Goal: Navigation & Orientation: Find specific page/section

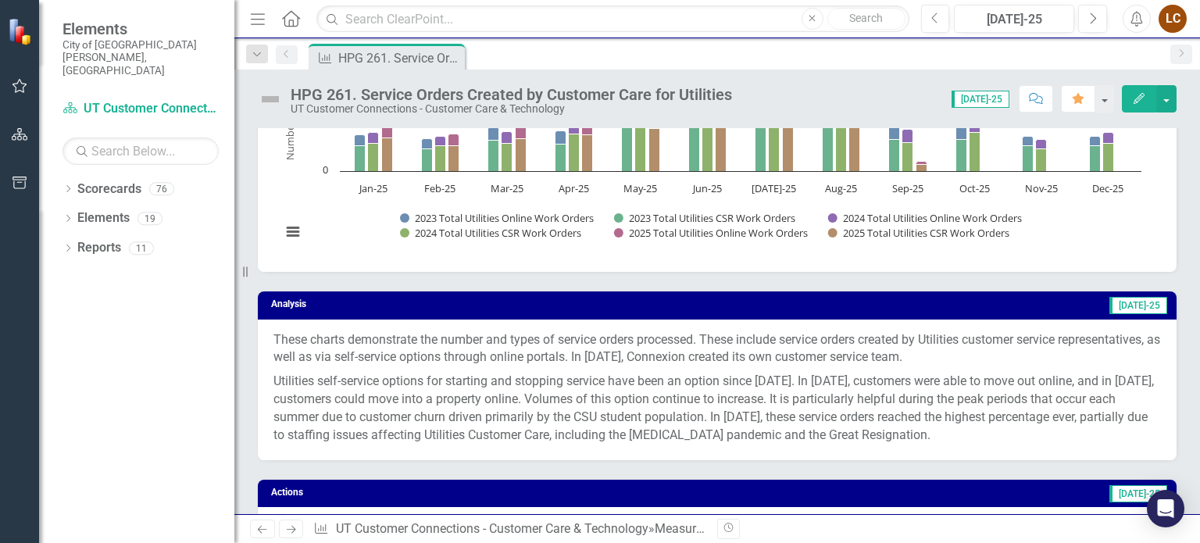
scroll to position [550, 0]
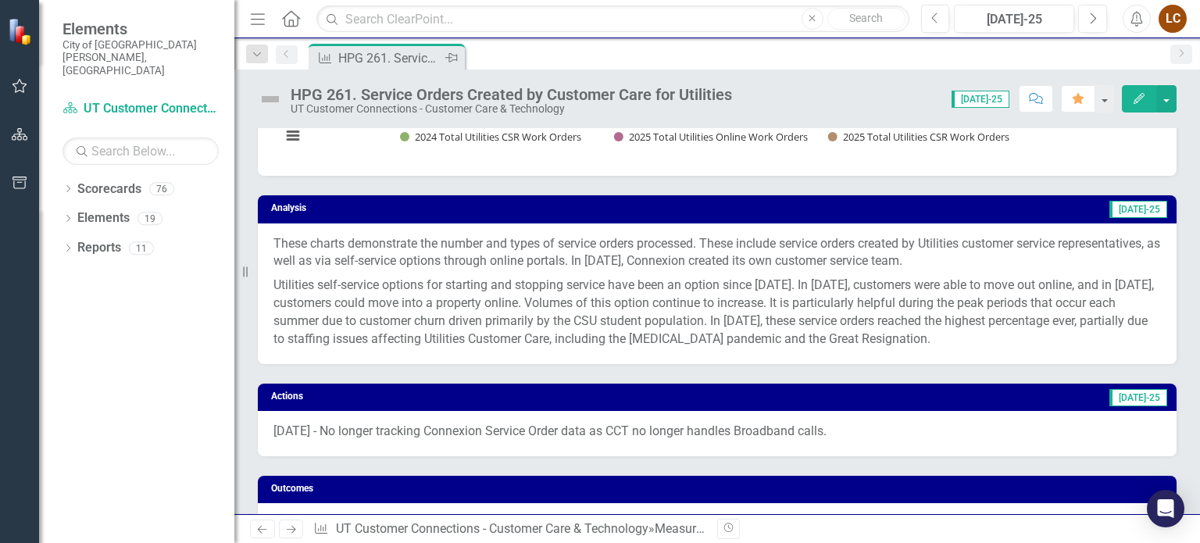
click at [459, 50] on div "Pin" at bounding box center [451, 58] width 20 height 20
click at [453, 55] on icon "Pin" at bounding box center [454, 60] width 13 height 16
click at [618, 60] on div "Measure HPG 261. Service Orders Created by Customer Care for Utilities Pin" at bounding box center [734, 56] width 857 height 25
click at [5, 43] on div at bounding box center [19, 31] width 39 height 63
click at [30, 40] on img at bounding box center [21, 31] width 27 height 27
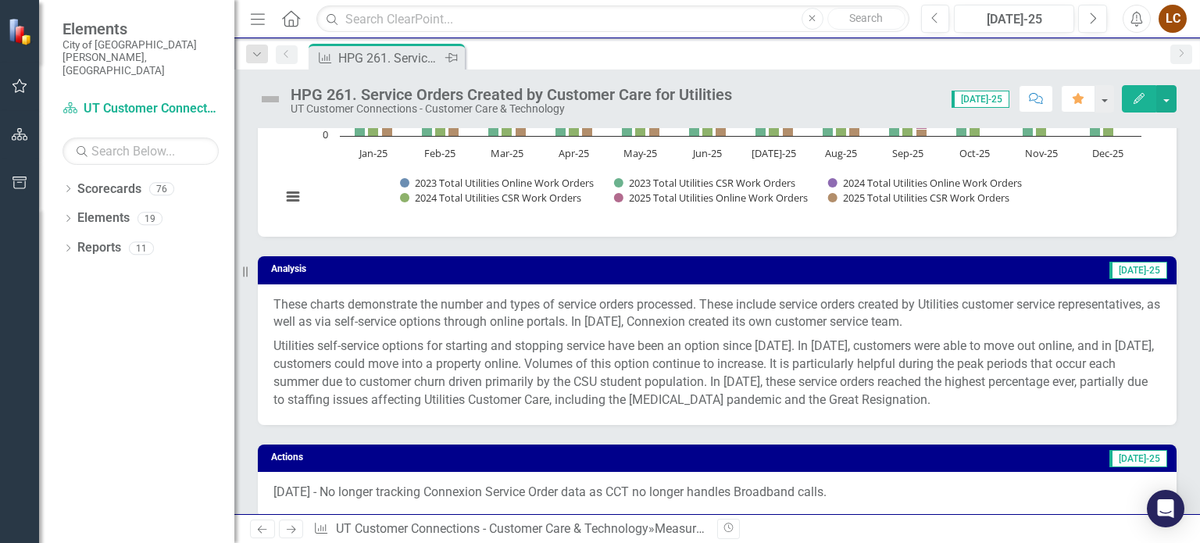
scroll to position [0, 0]
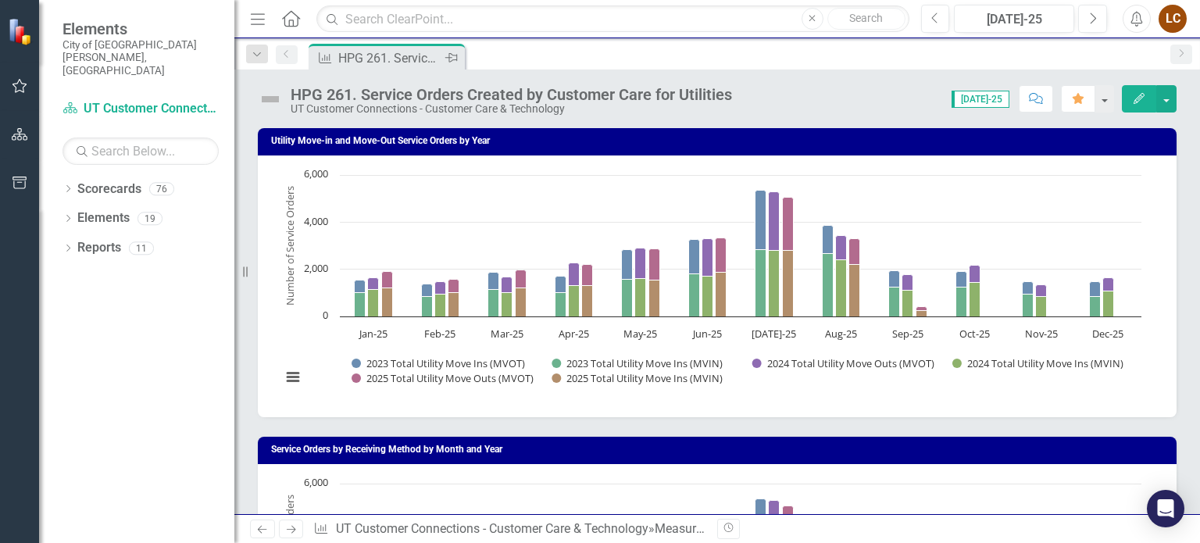
click at [109, 34] on span "Elements" at bounding box center [141, 29] width 156 height 19
click at [19, 35] on img at bounding box center [21, 31] width 27 height 27
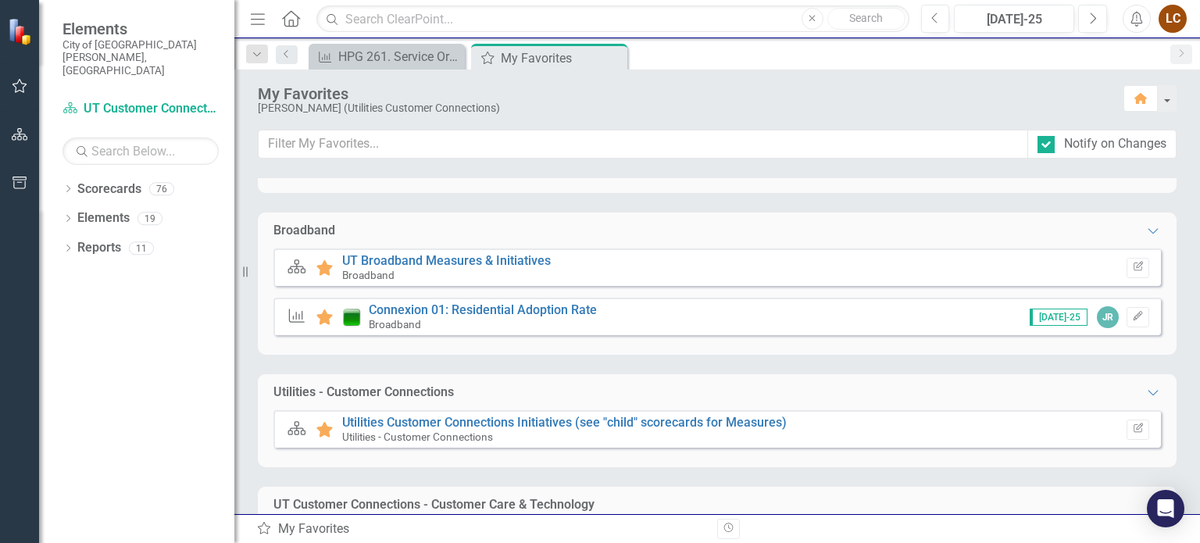
scroll to position [291, 0]
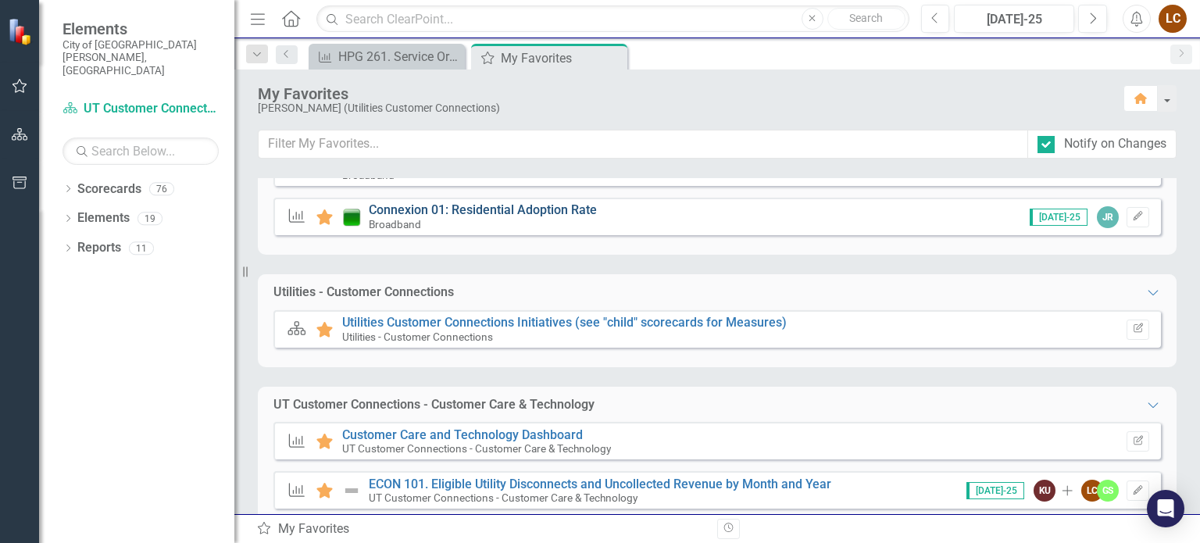
click at [431, 206] on link "Connexion 01: Residential Adoption Rate" at bounding box center [483, 209] width 228 height 15
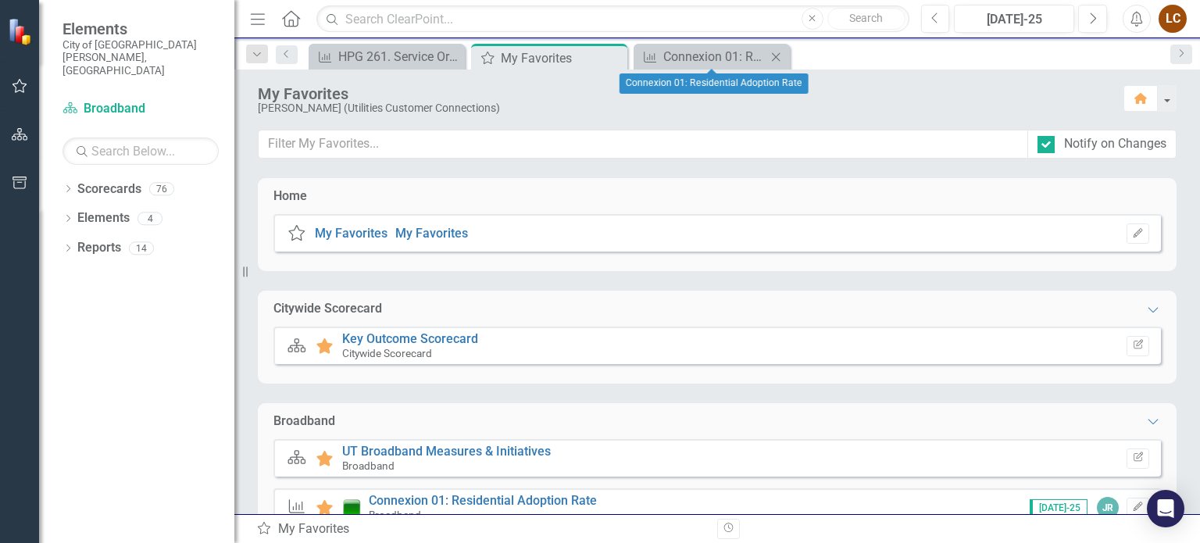
click at [777, 54] on icon "Close" at bounding box center [776, 57] width 16 height 13
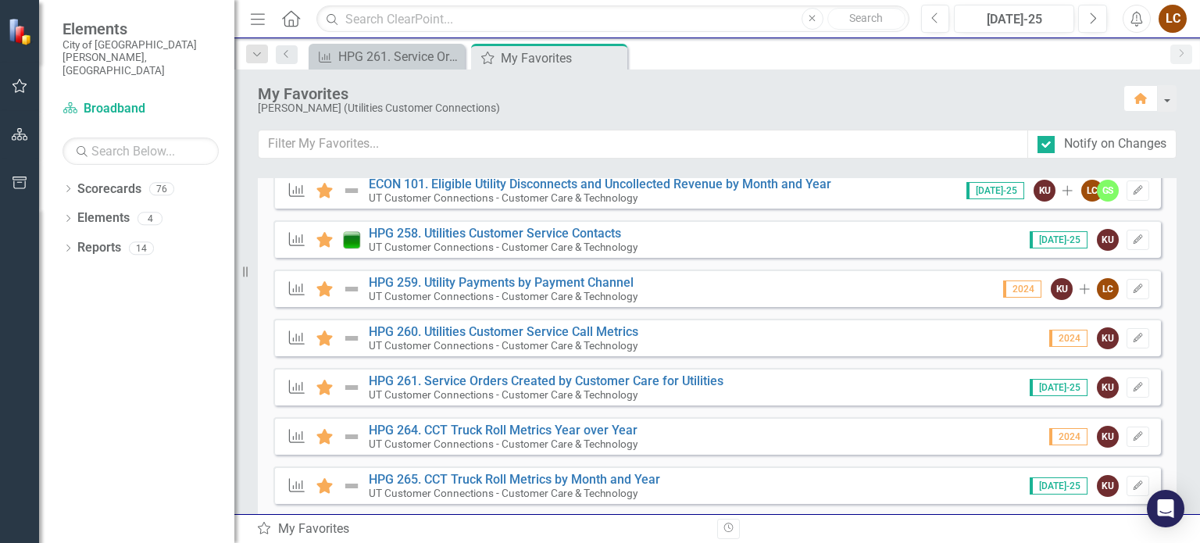
scroll to position [576, 0]
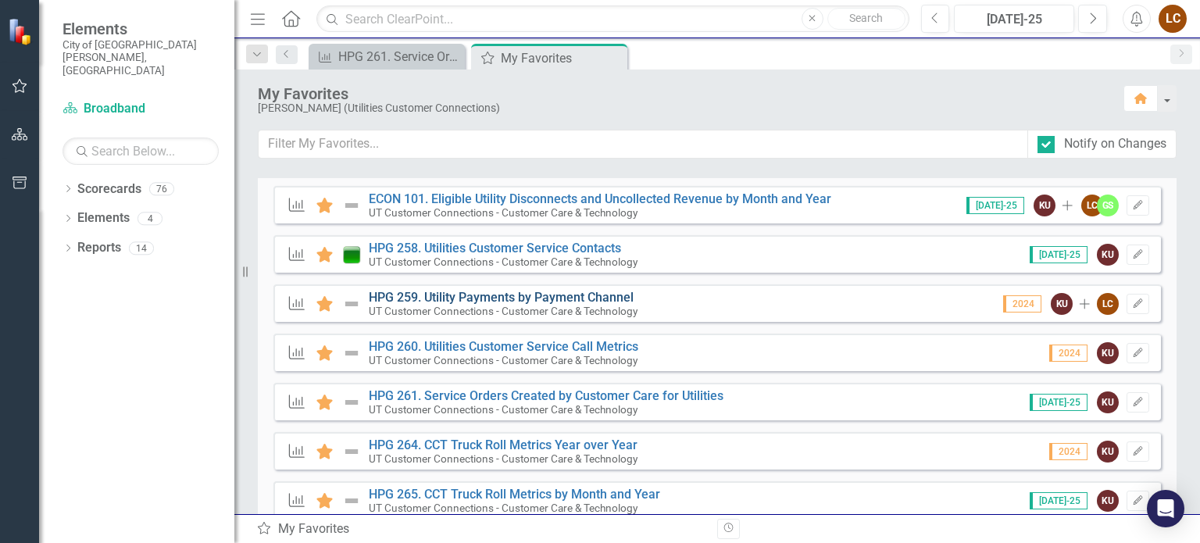
click at [484, 297] on link "HPG 259. Utility Payments by Payment Channel" at bounding box center [501, 297] width 265 height 15
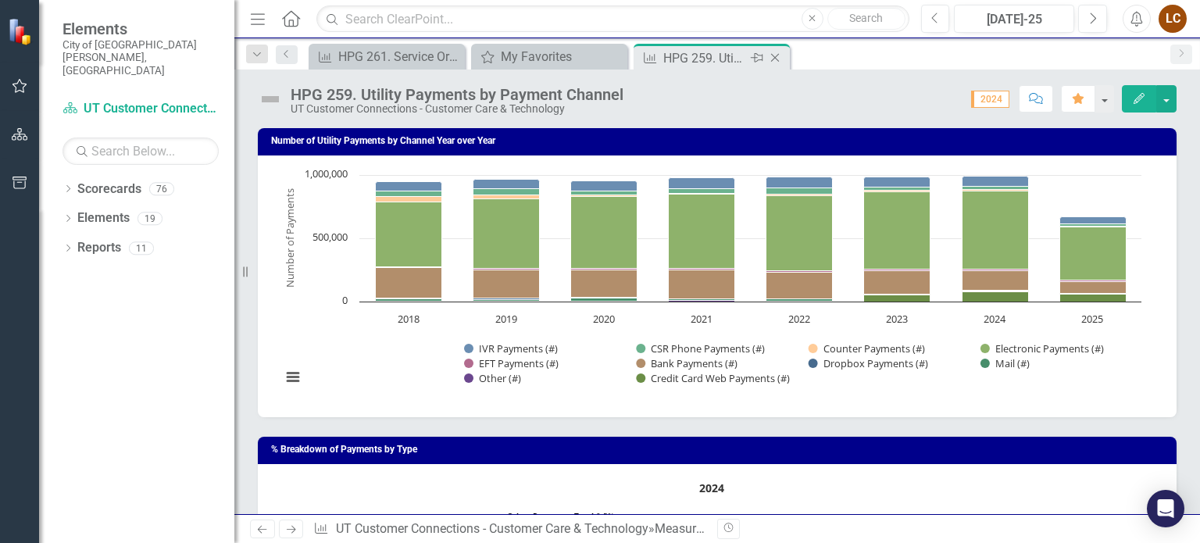
click at [781, 52] on icon "Close" at bounding box center [775, 58] width 16 height 13
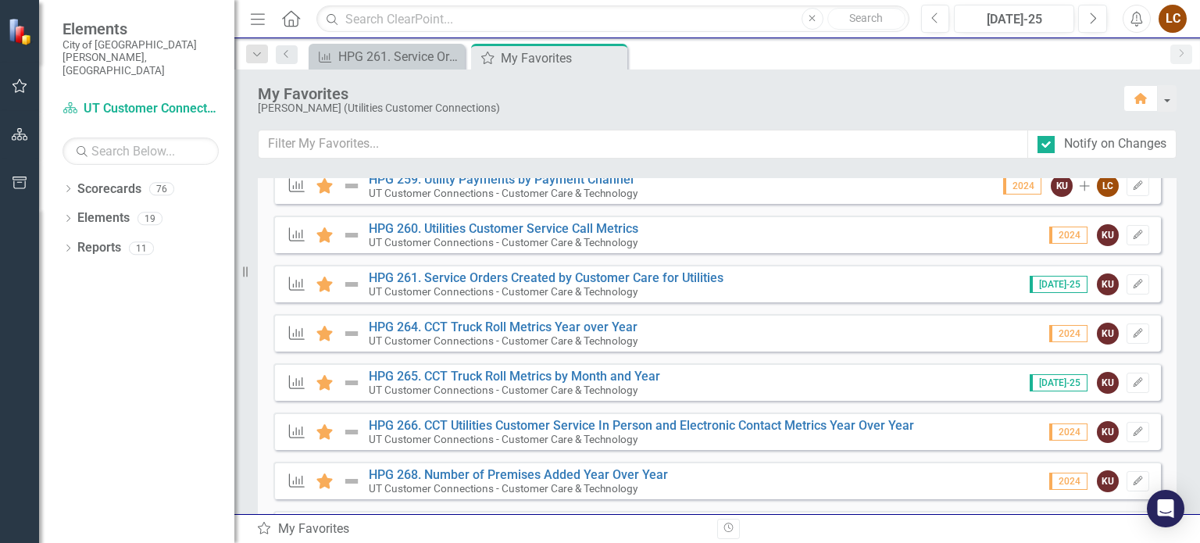
scroll to position [798, 0]
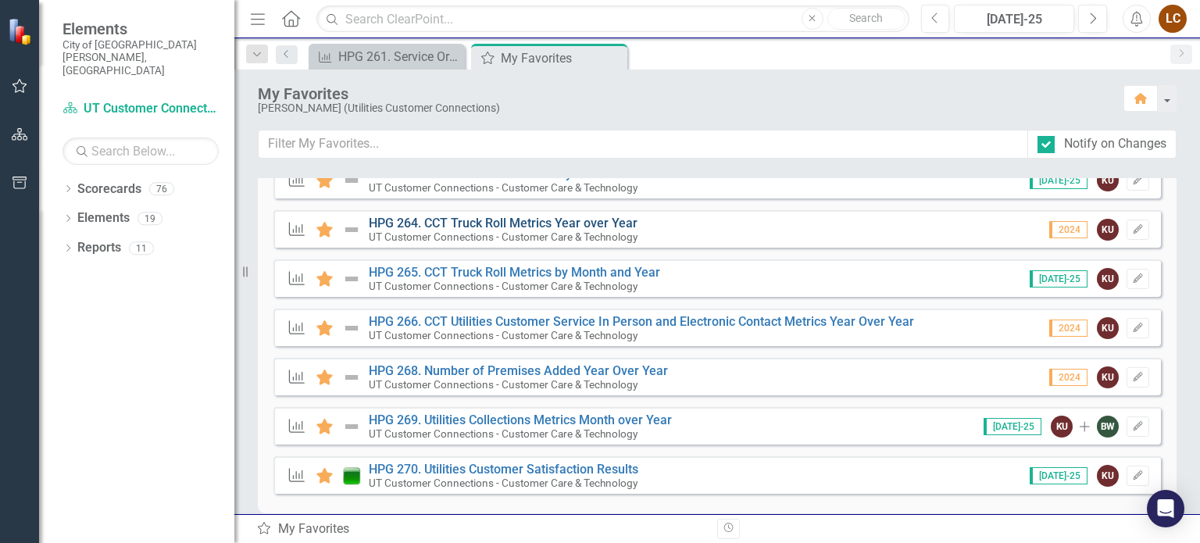
click at [405, 220] on link "HPG 264. CCT Truck Roll Metrics Year over Year" at bounding box center [503, 223] width 269 height 15
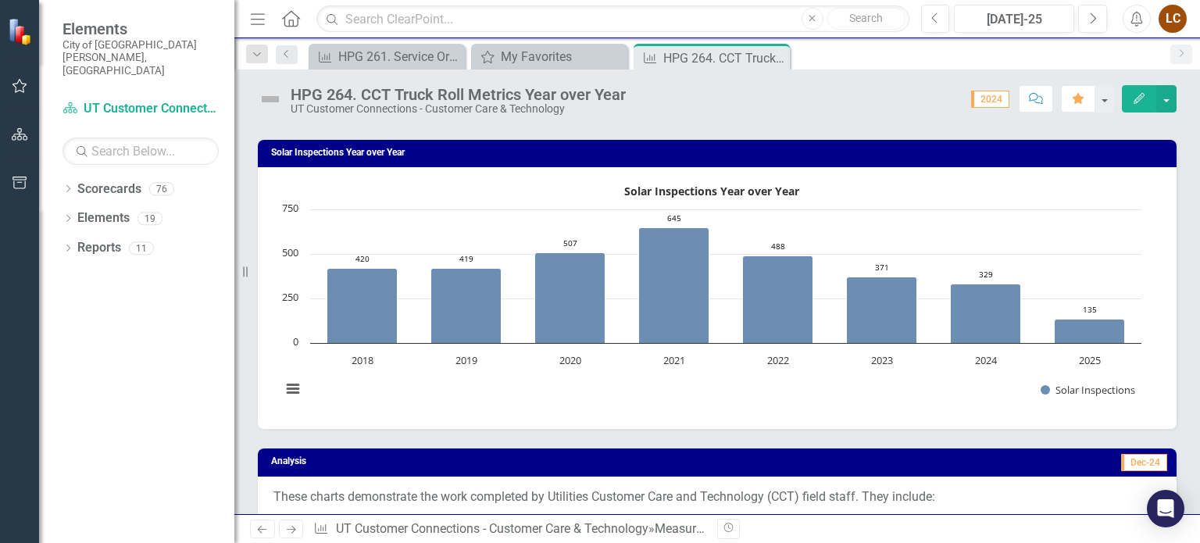
scroll to position [300, 0]
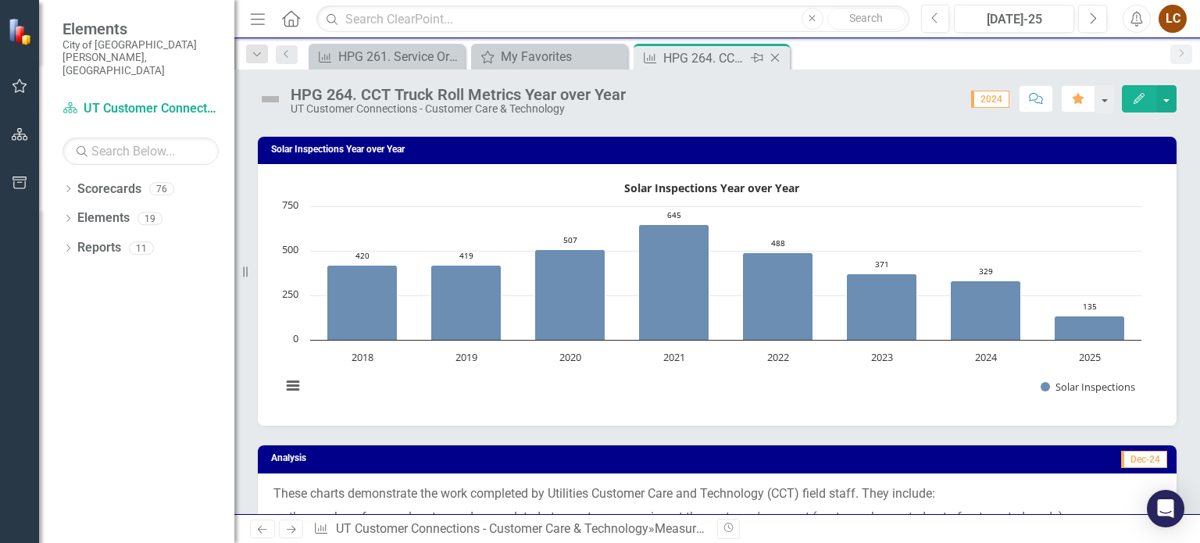
click at [770, 59] on icon "Close" at bounding box center [775, 58] width 16 height 13
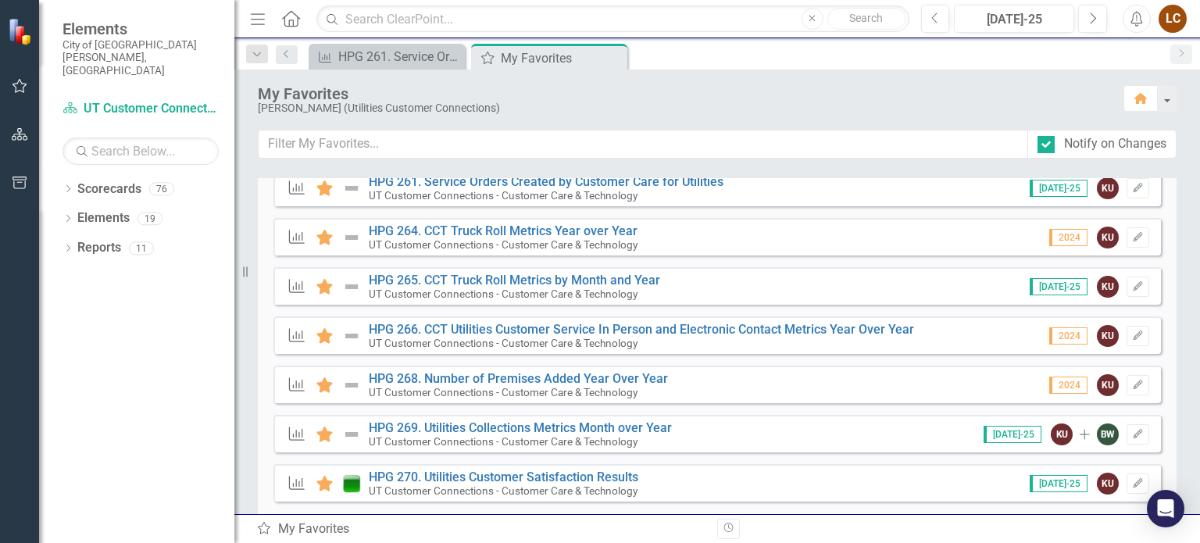
scroll to position [816, 0]
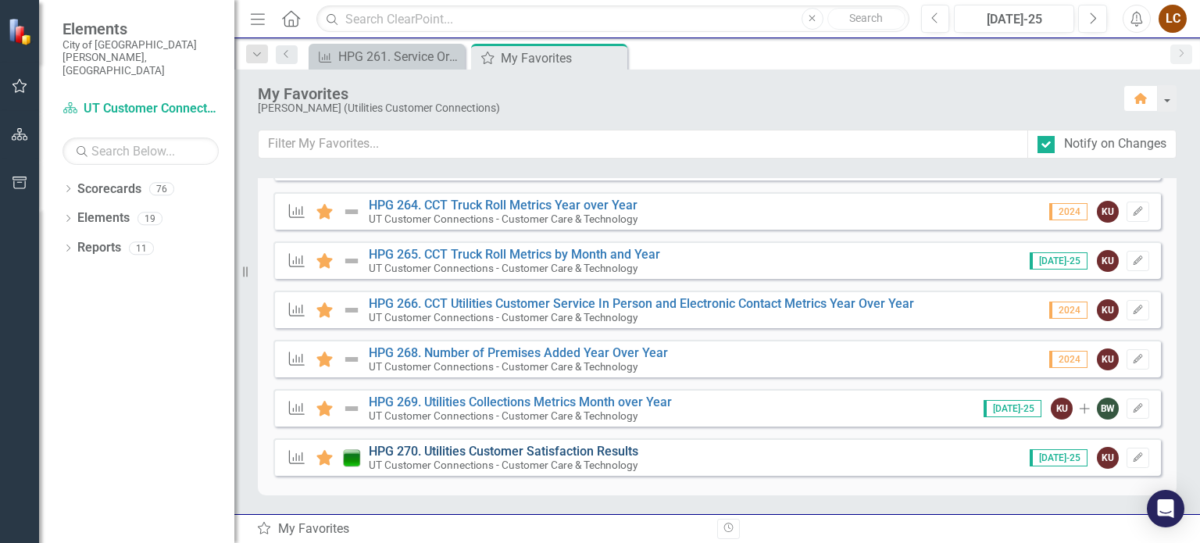
click at [432, 449] on link "HPG 270. Utilities Customer Satisfaction Results" at bounding box center [504, 451] width 270 height 15
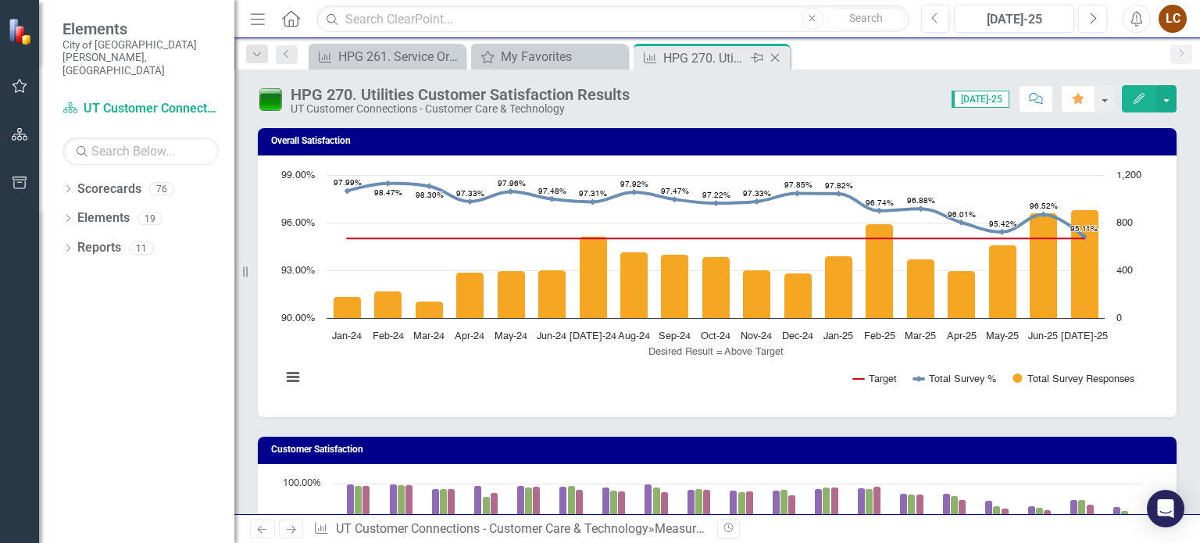
click at [774, 59] on icon at bounding box center [775, 58] width 9 height 9
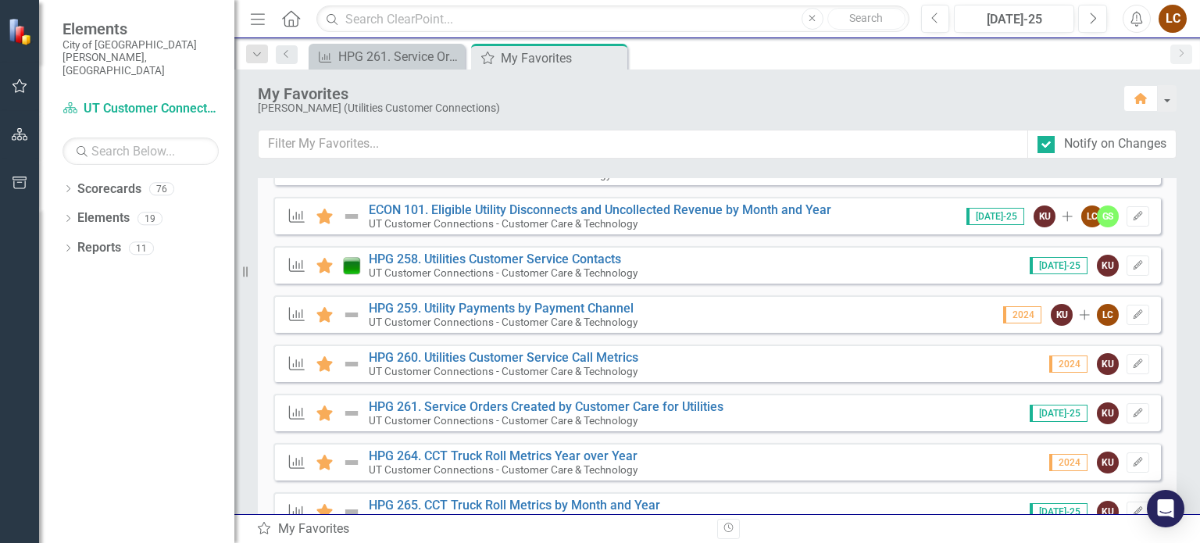
scroll to position [582, 0]
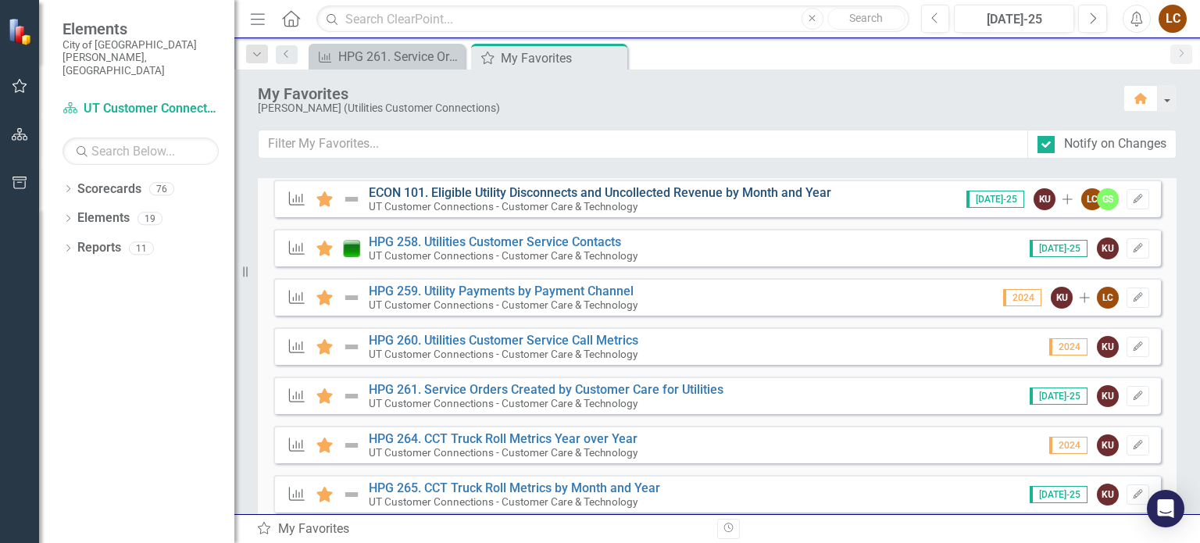
click at [497, 192] on link "ECON 101. Eligible Utility Disconnects and Uncollected Revenue by Month and Year" at bounding box center [600, 192] width 463 height 15
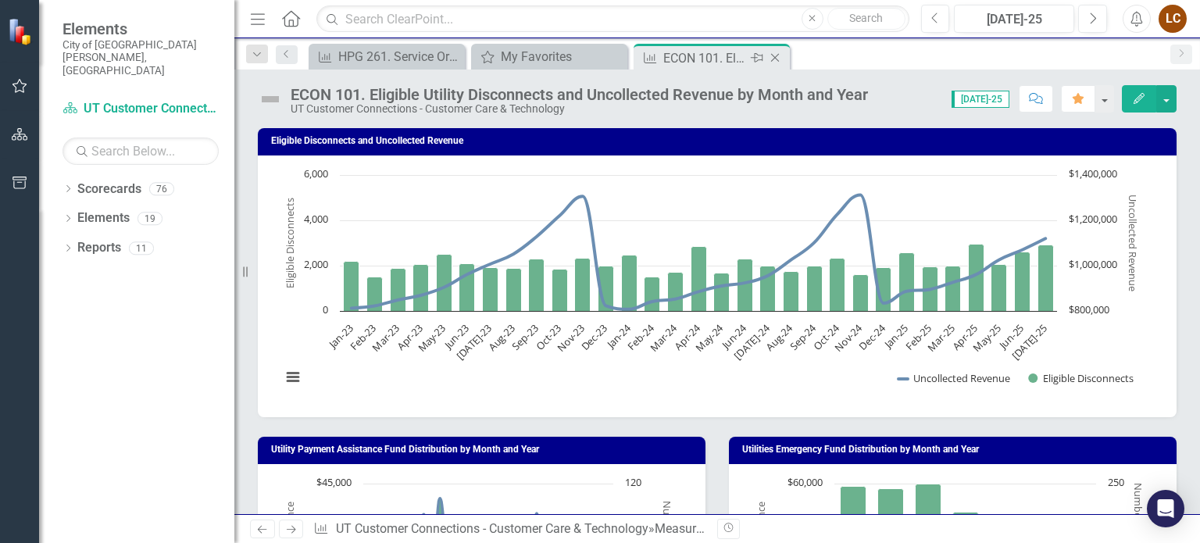
click at [776, 55] on icon at bounding box center [775, 58] width 9 height 9
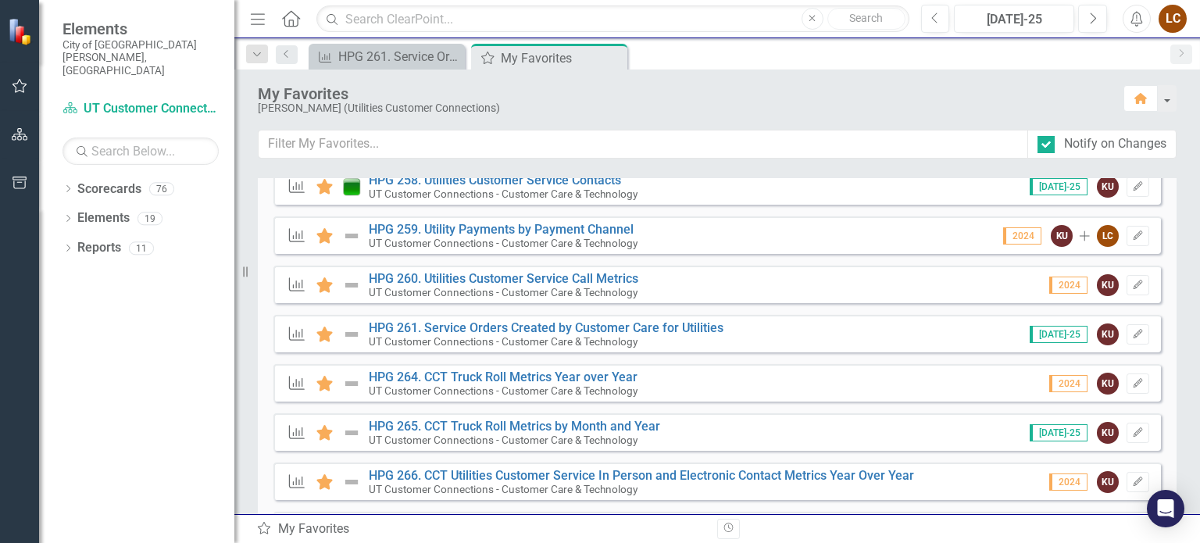
scroll to position [678, 0]
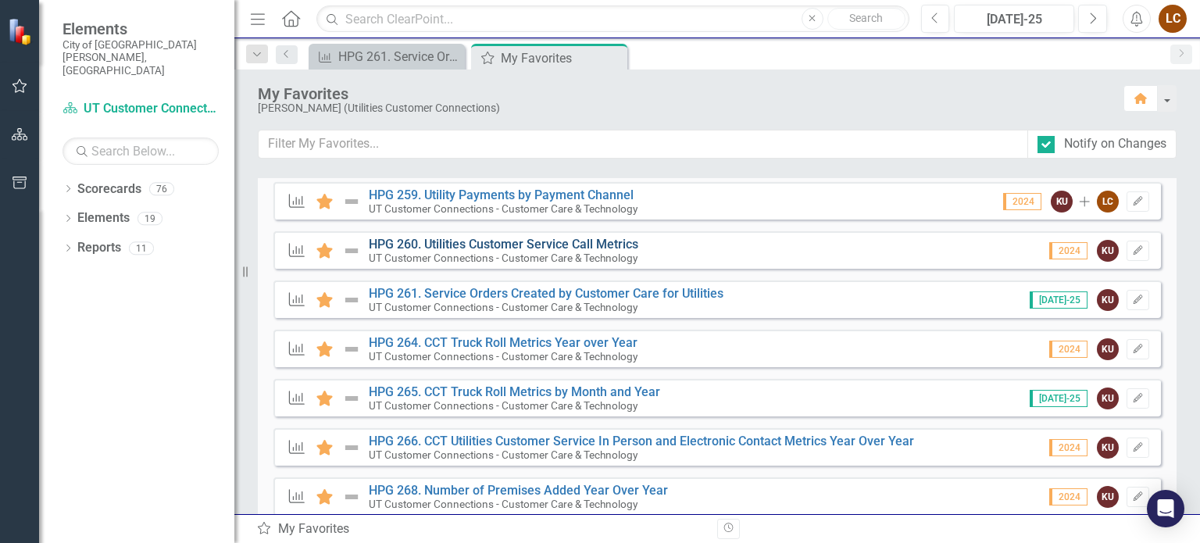
click at [452, 241] on link "HPG 260. Utilities Customer Service Call Metrics" at bounding box center [504, 244] width 270 height 15
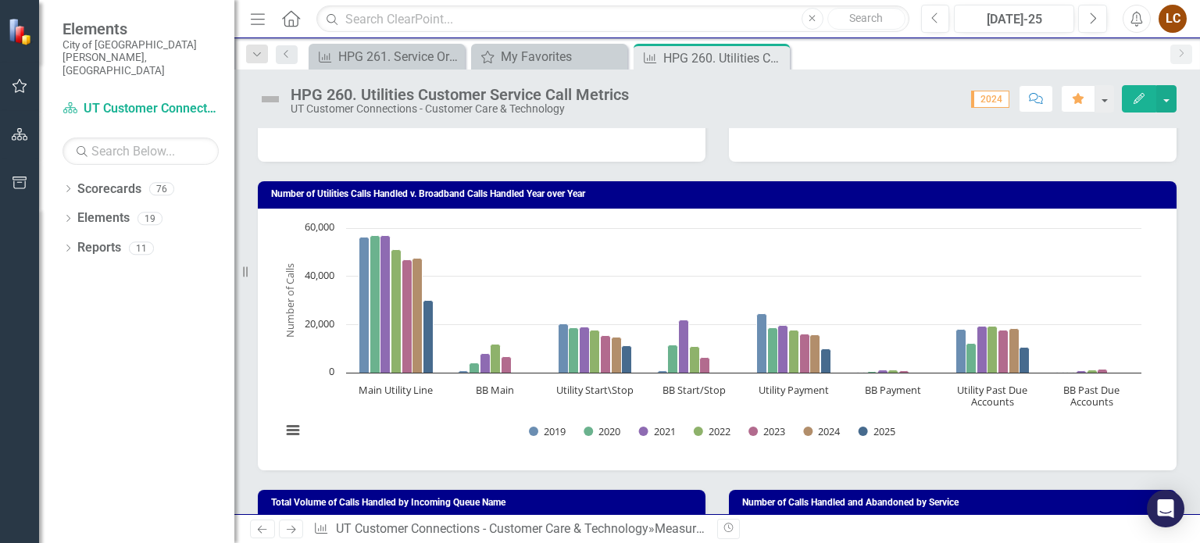
scroll to position [269, 0]
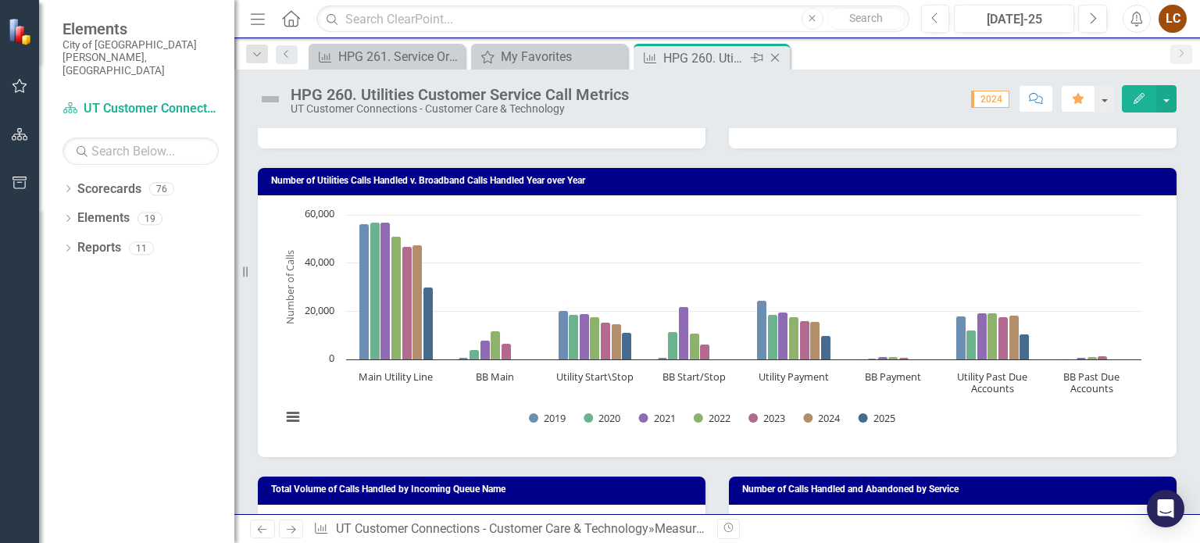
click at [775, 54] on icon "Close" at bounding box center [775, 58] width 16 height 13
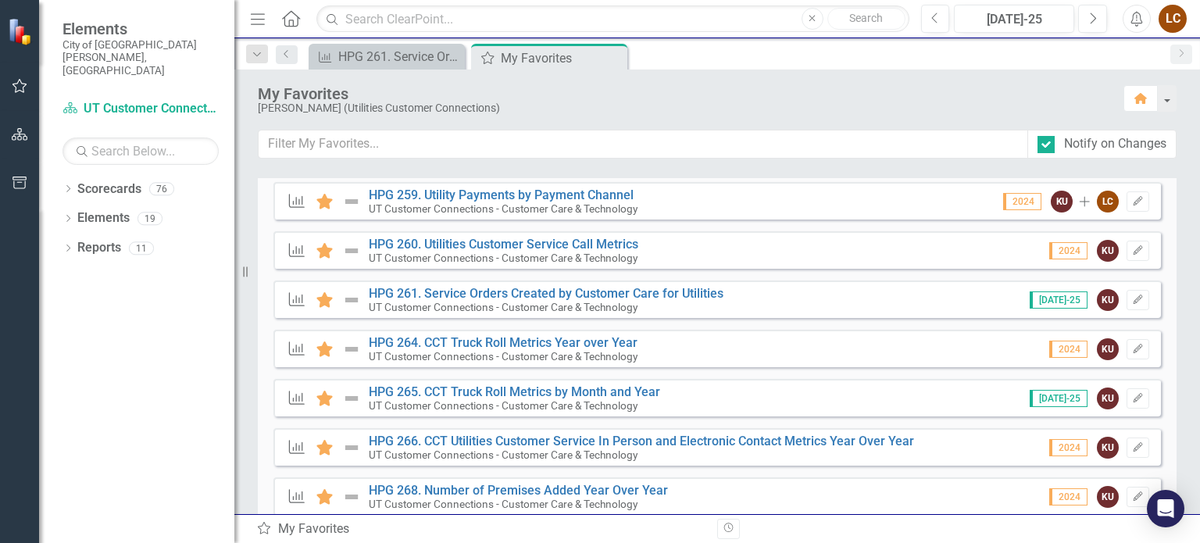
scroll to position [719, 0]
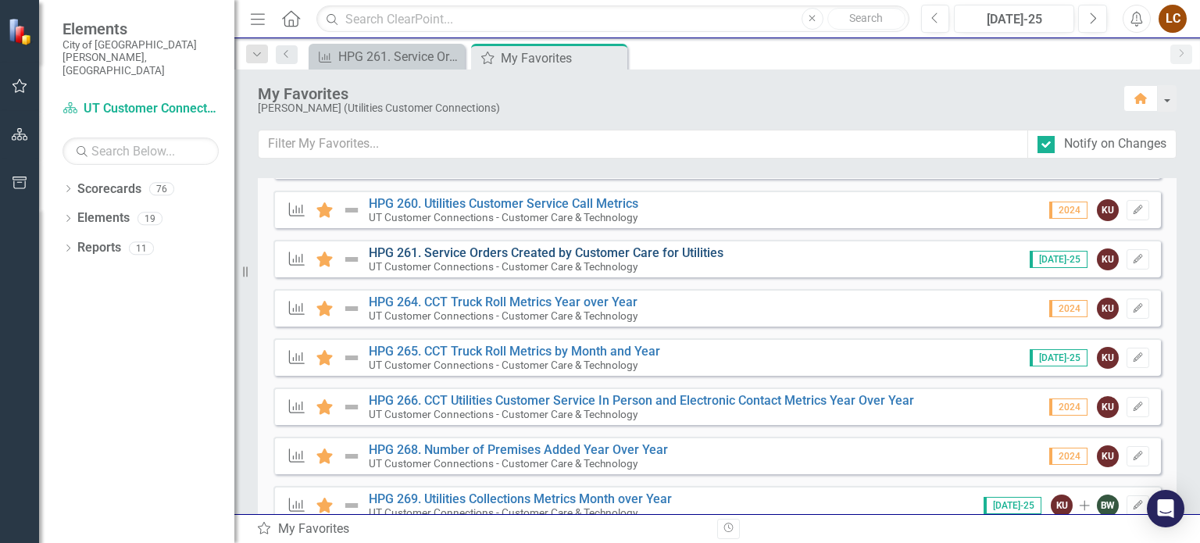
click at [453, 249] on link "HPG 261. Service Orders Created by Customer Care for Utilities" at bounding box center [546, 252] width 355 height 15
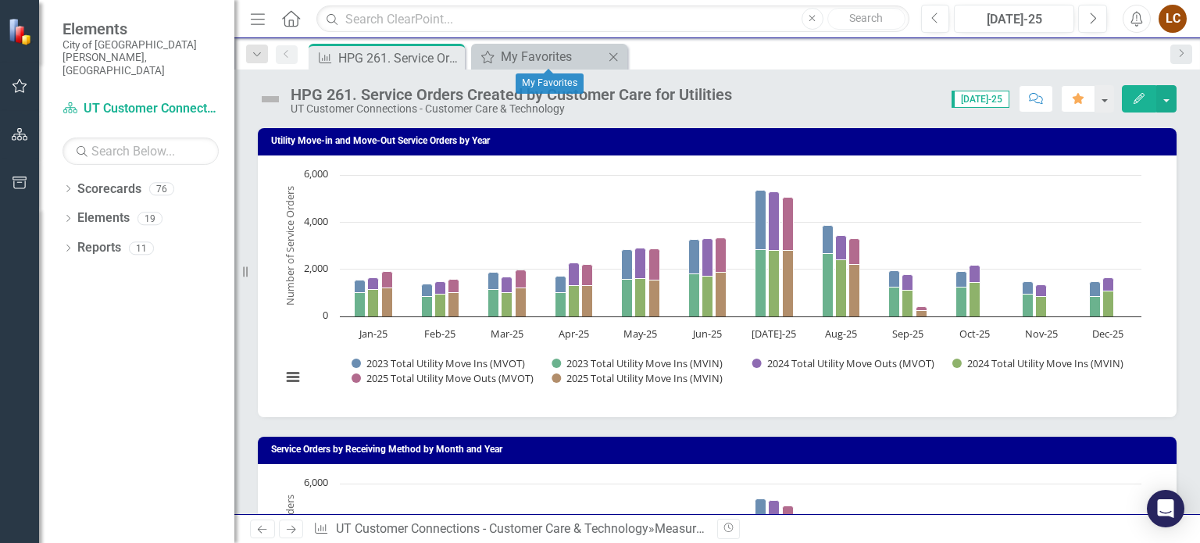
click at [607, 55] on icon "Close" at bounding box center [614, 57] width 16 height 13
click at [453, 56] on icon "Pin" at bounding box center [451, 58] width 13 height 16
